Goal: Transaction & Acquisition: Purchase product/service

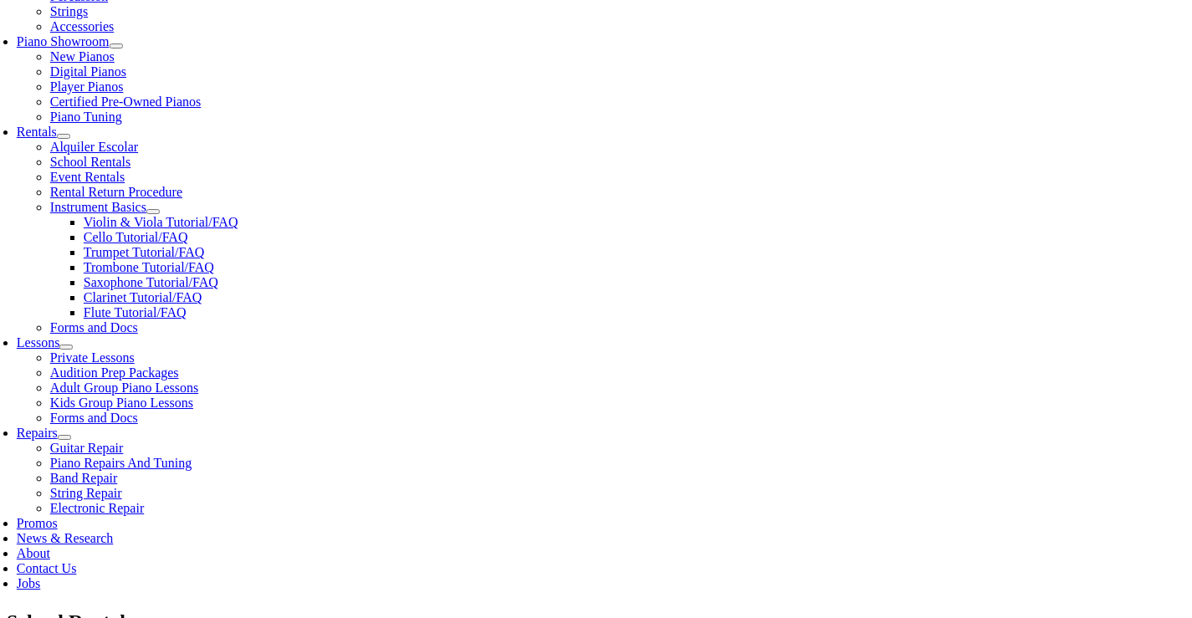
scroll to position [502, 0]
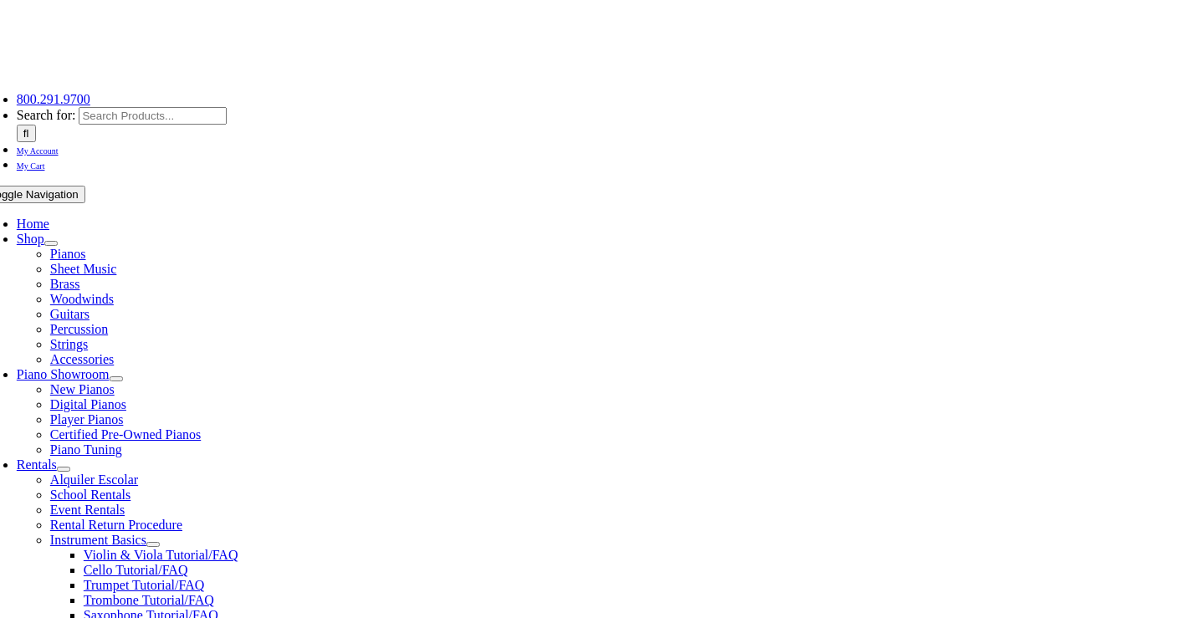
scroll to position [418, 0]
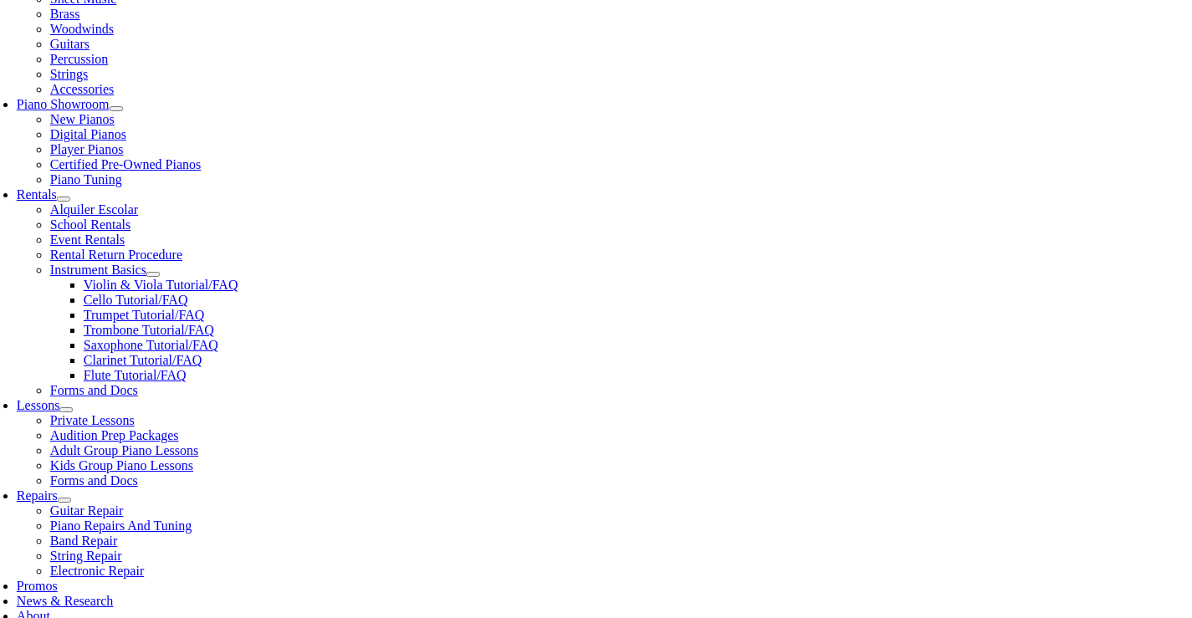
drag, startPoint x: 188, startPoint y: 299, endPoint x: 489, endPoint y: 269, distance: 301.8
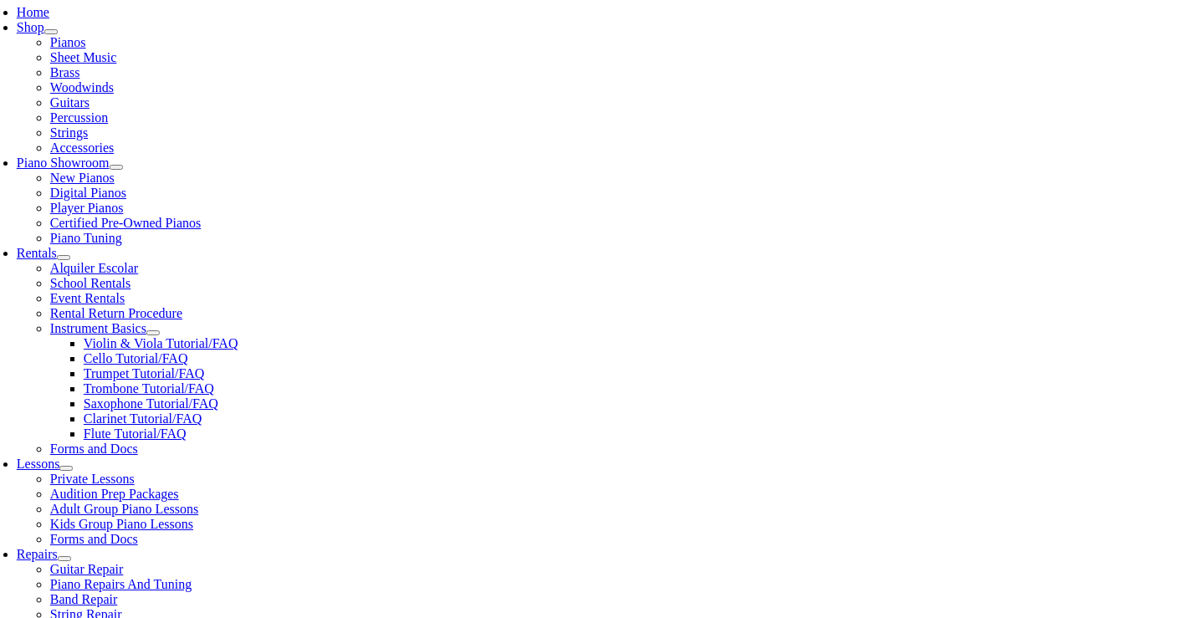
scroll to position [335, 0]
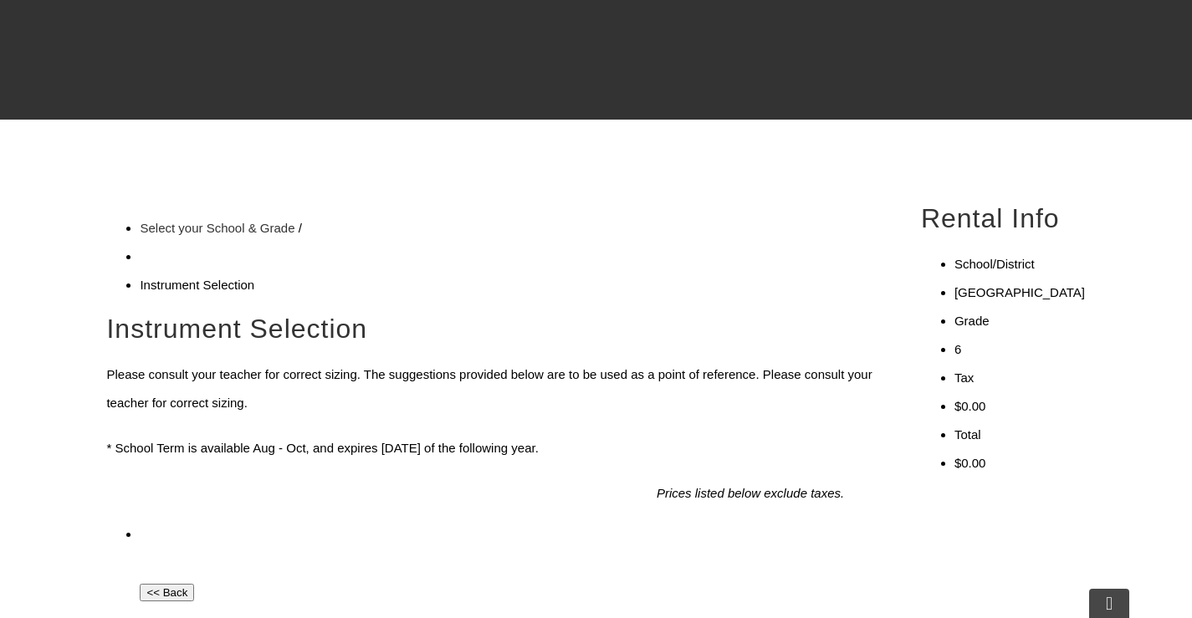
click at [230, 221] on link "Select your School & Grade" at bounding box center [217, 228] width 155 height 14
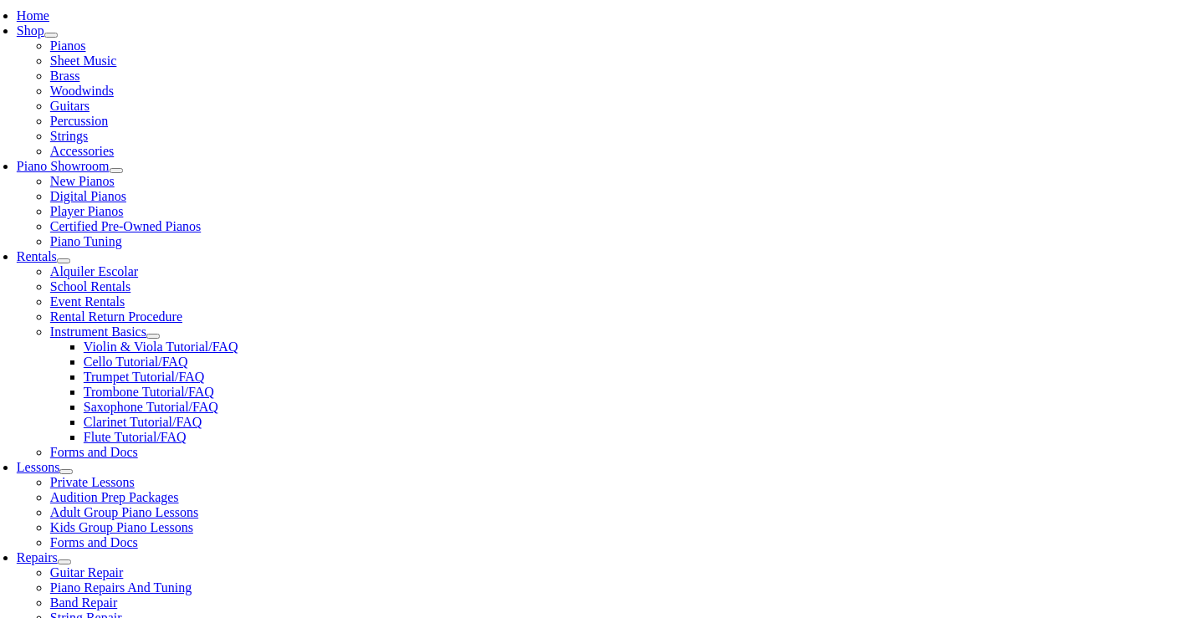
scroll to position [502, 0]
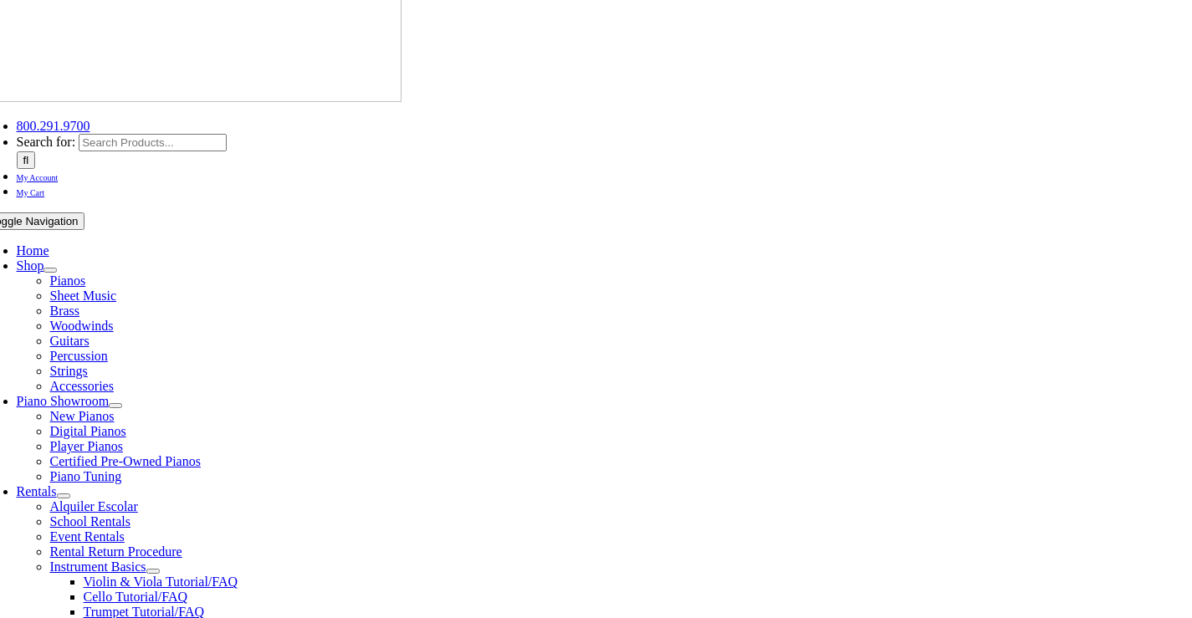
scroll to position [0, 0]
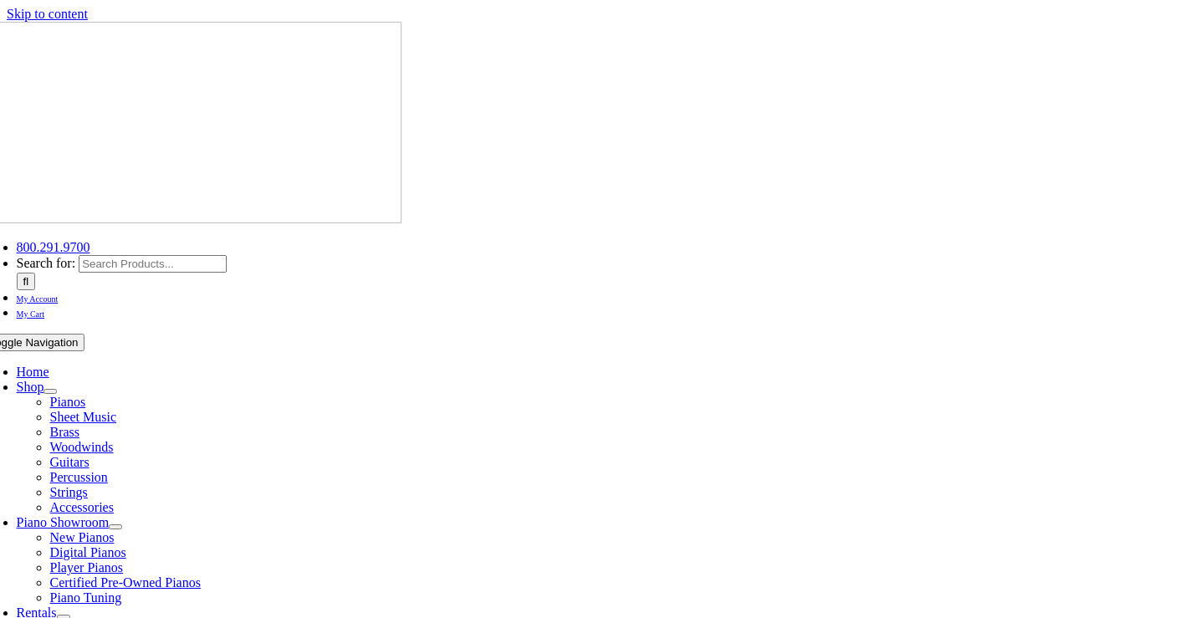
click at [57, 606] on span "Rentals" at bounding box center [37, 613] width 40 height 14
